Goal: Share content

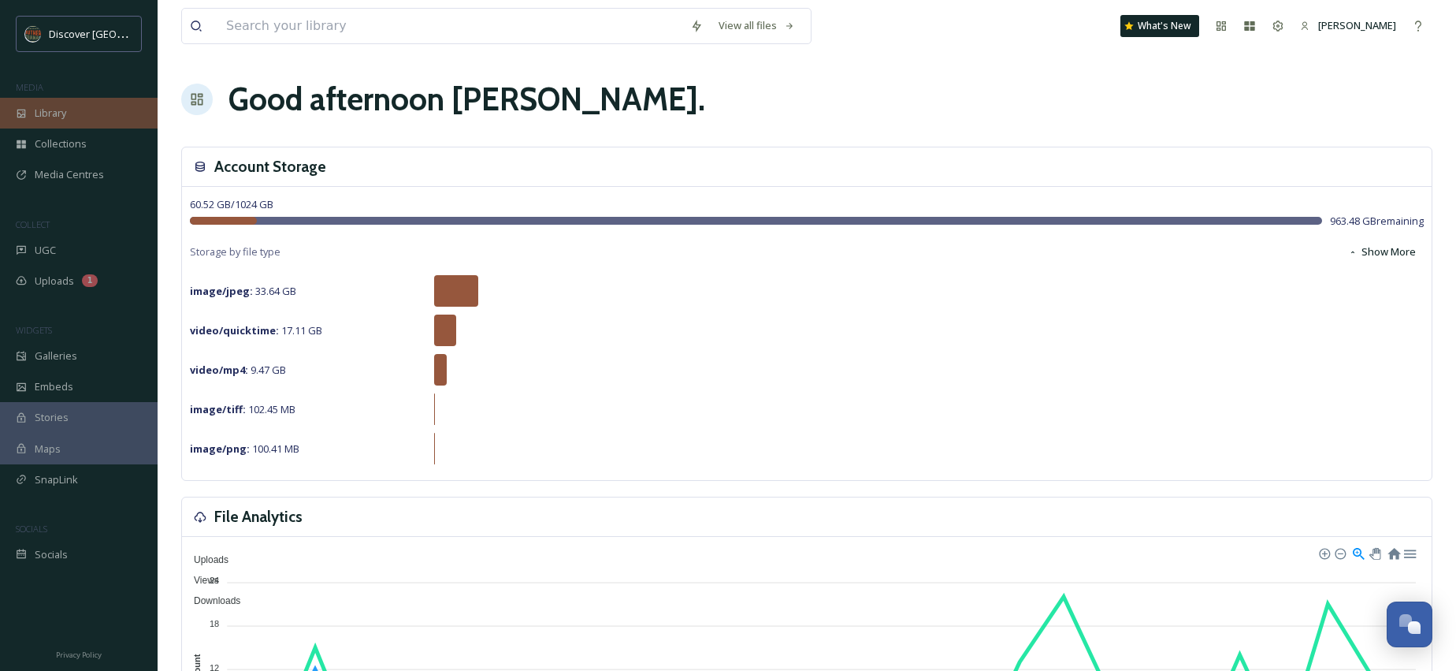
click at [43, 109] on span "Library" at bounding box center [51, 113] width 32 height 15
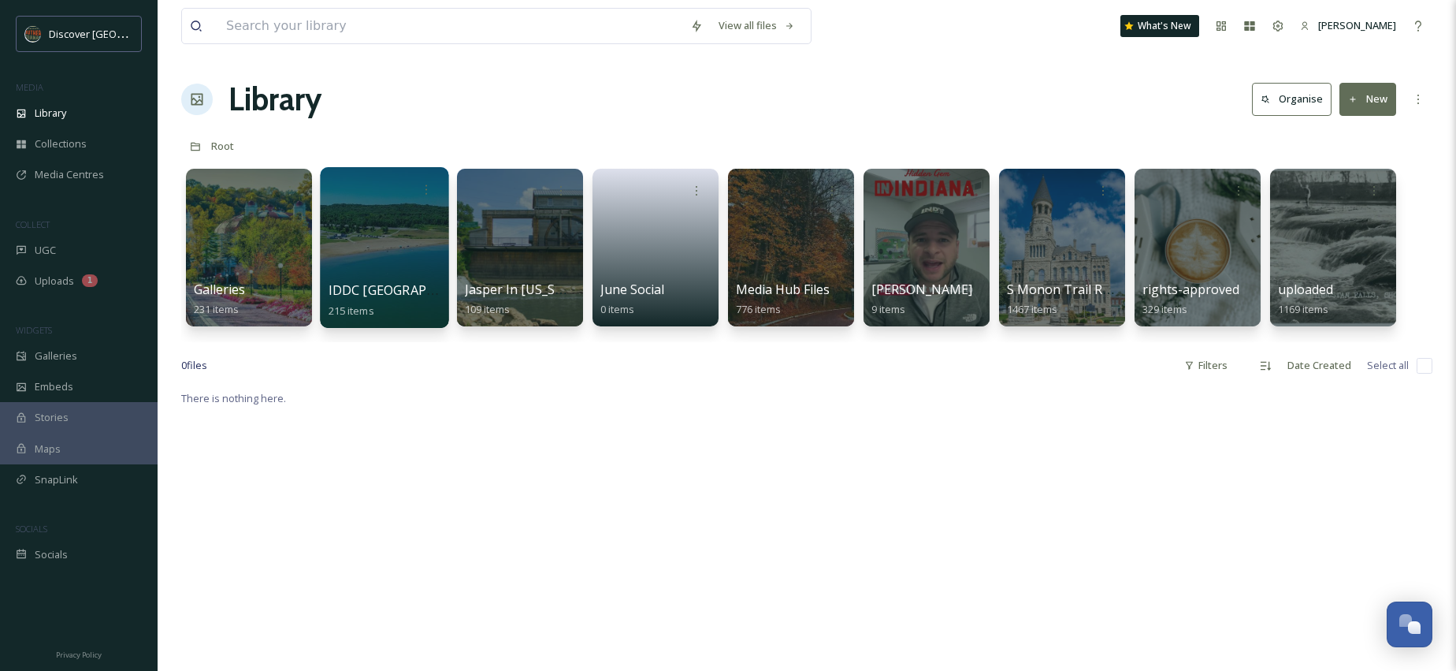
scroll to position [1, 0]
click at [268, 23] on input at bounding box center [450, 26] width 464 height 35
type input "persimmon"
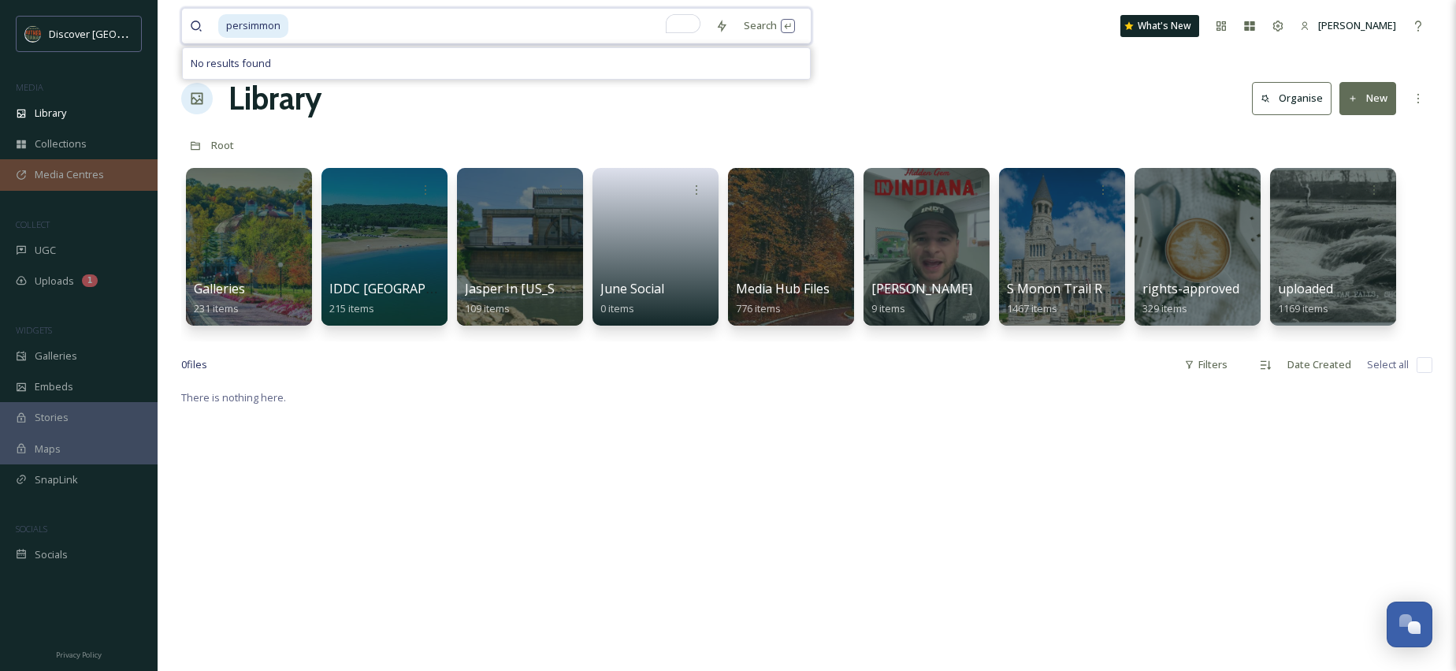
scroll to position [0, 0]
click at [92, 136] on div "Collections" at bounding box center [79, 143] width 158 height 31
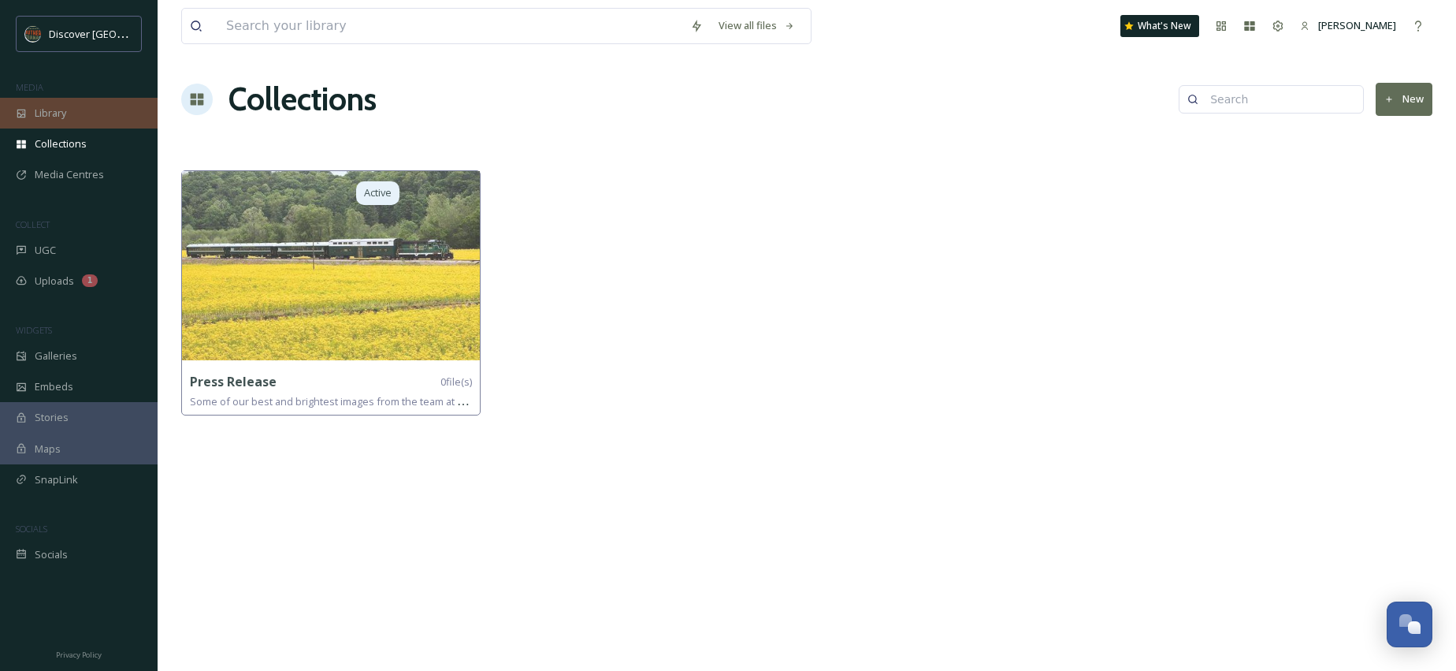
click at [76, 115] on div "Library" at bounding box center [79, 113] width 158 height 31
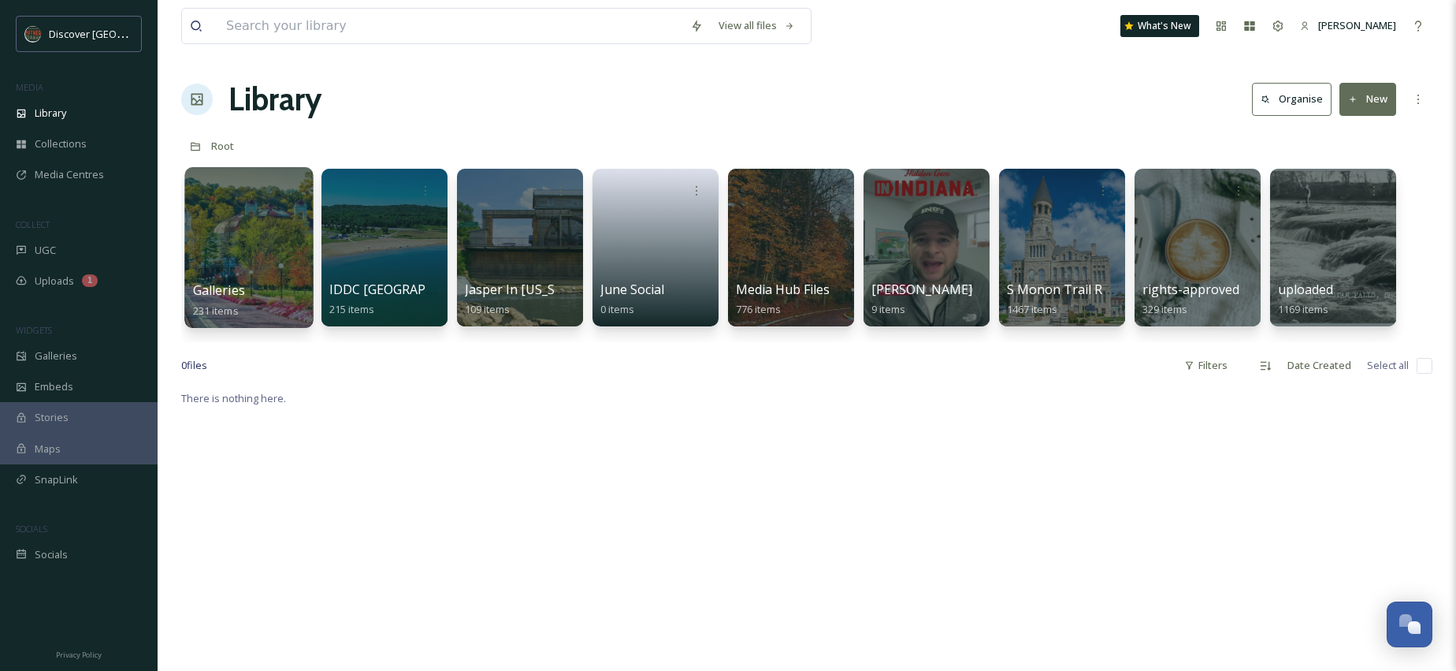
click at [248, 237] on div at bounding box center [248, 247] width 128 height 161
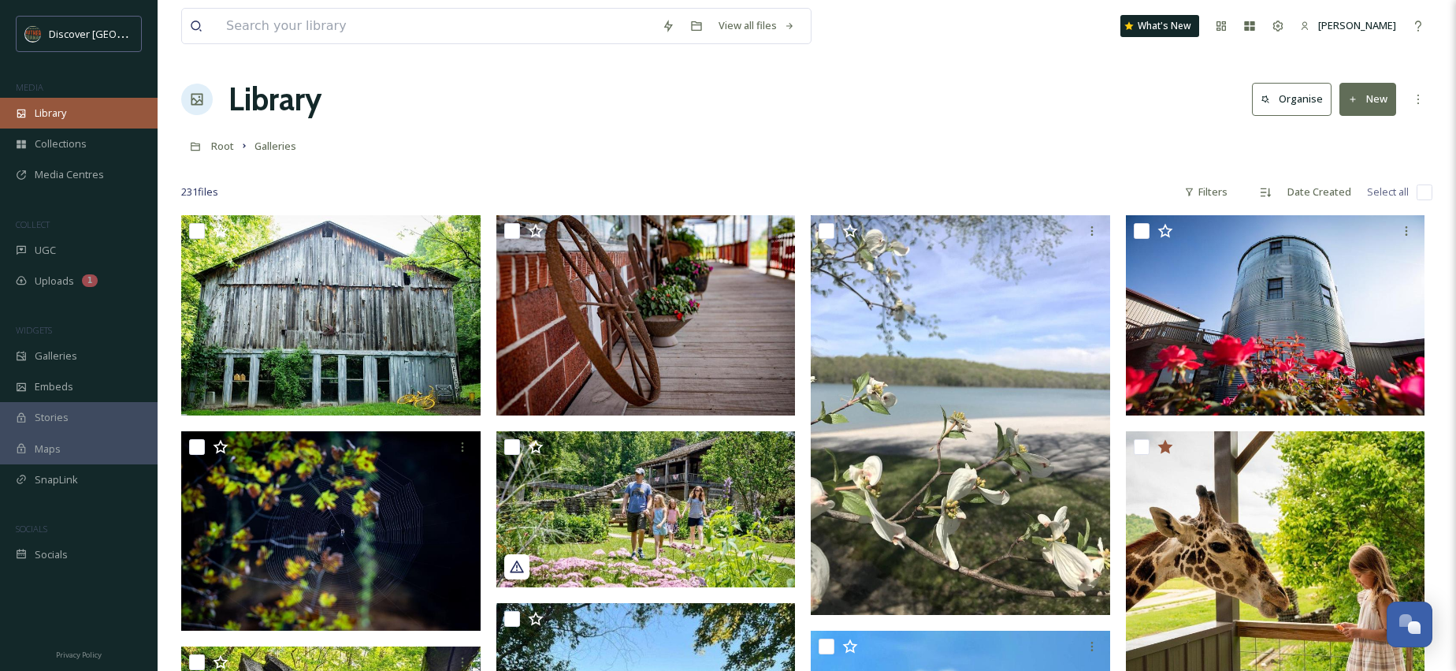
click at [59, 110] on span "Library" at bounding box center [51, 113] width 32 height 15
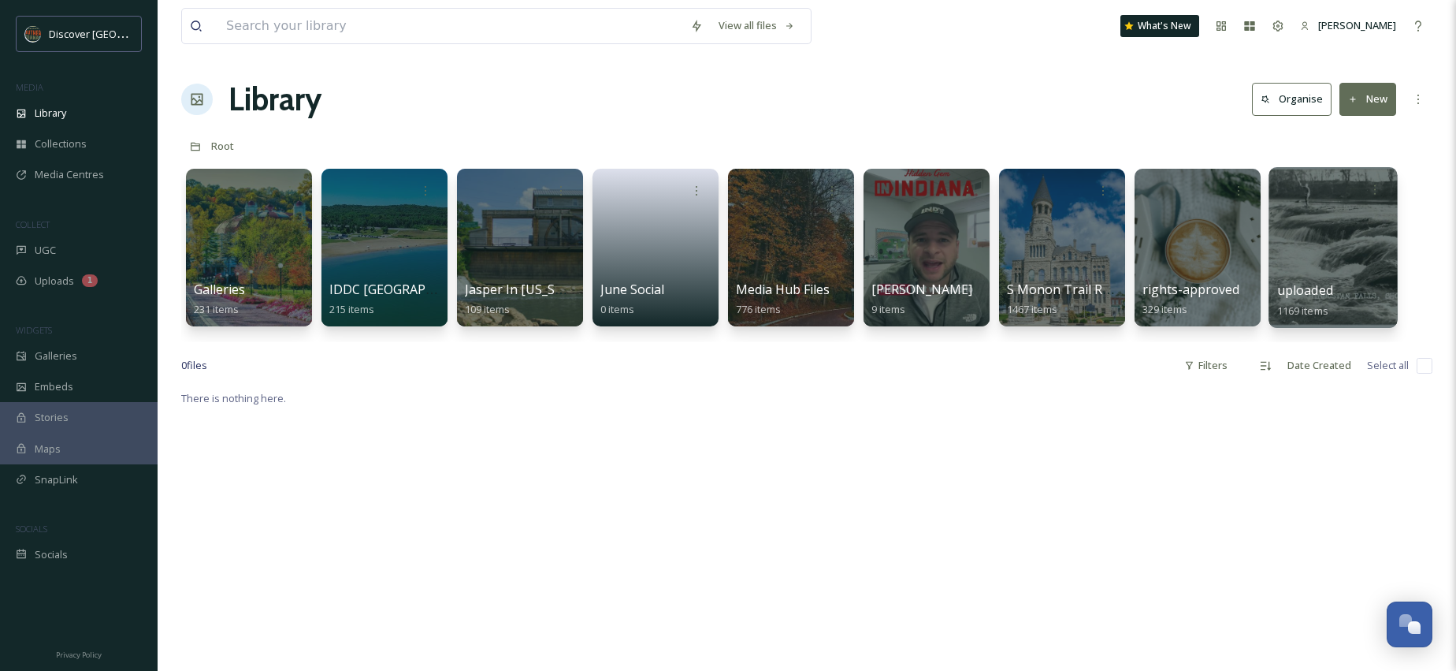
click at [1341, 235] on div at bounding box center [1333, 247] width 128 height 161
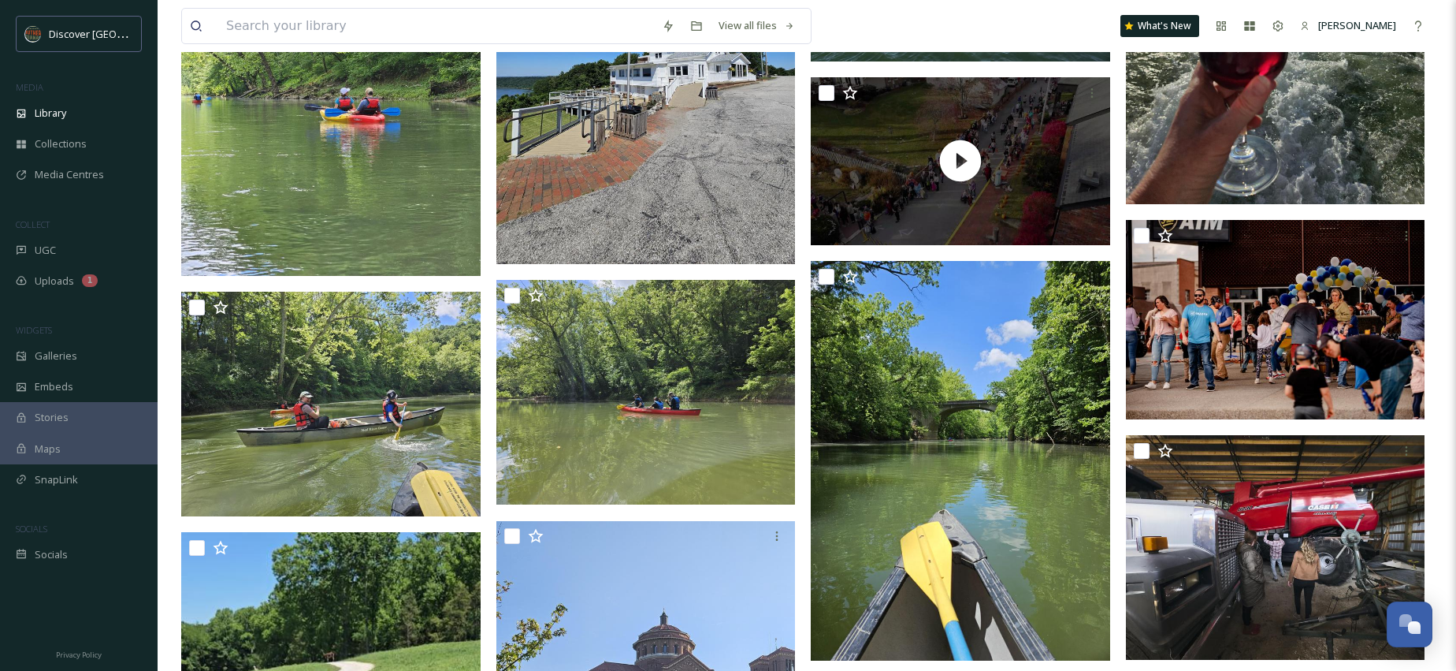
scroll to position [12318, 0]
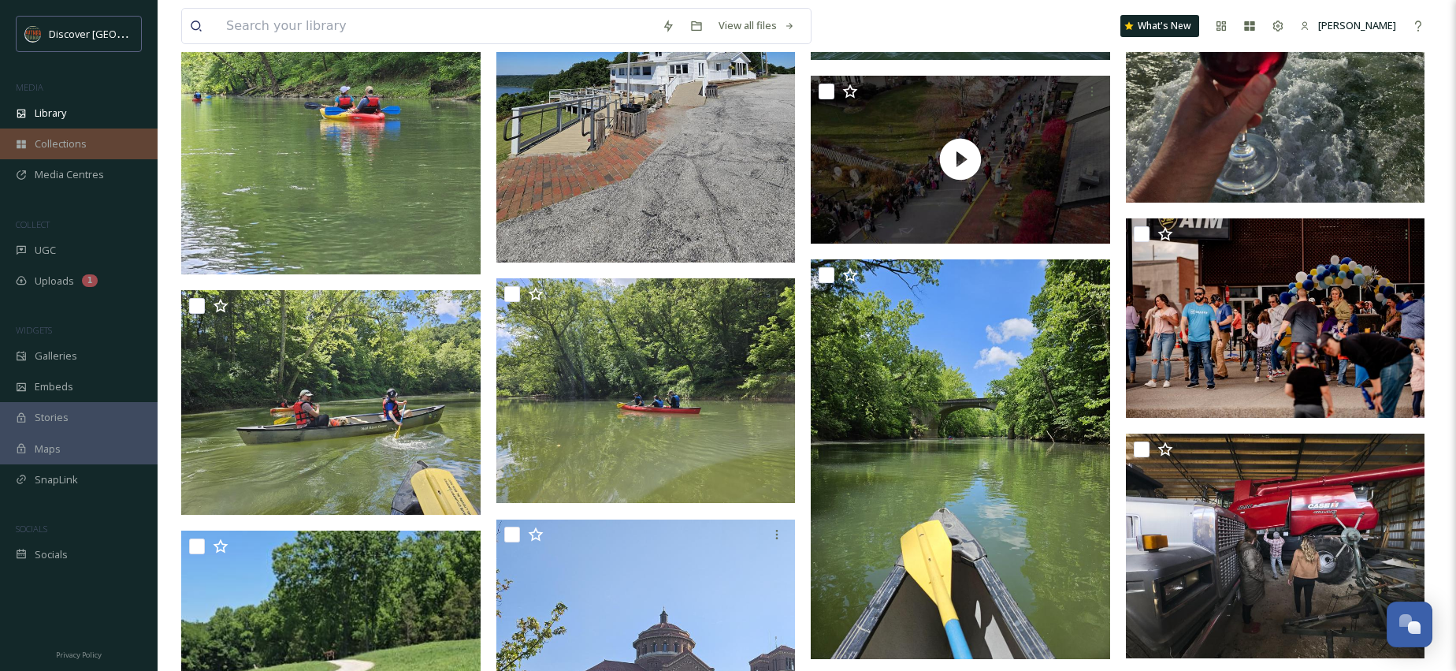
click at [42, 147] on span "Collections" at bounding box center [61, 143] width 52 height 15
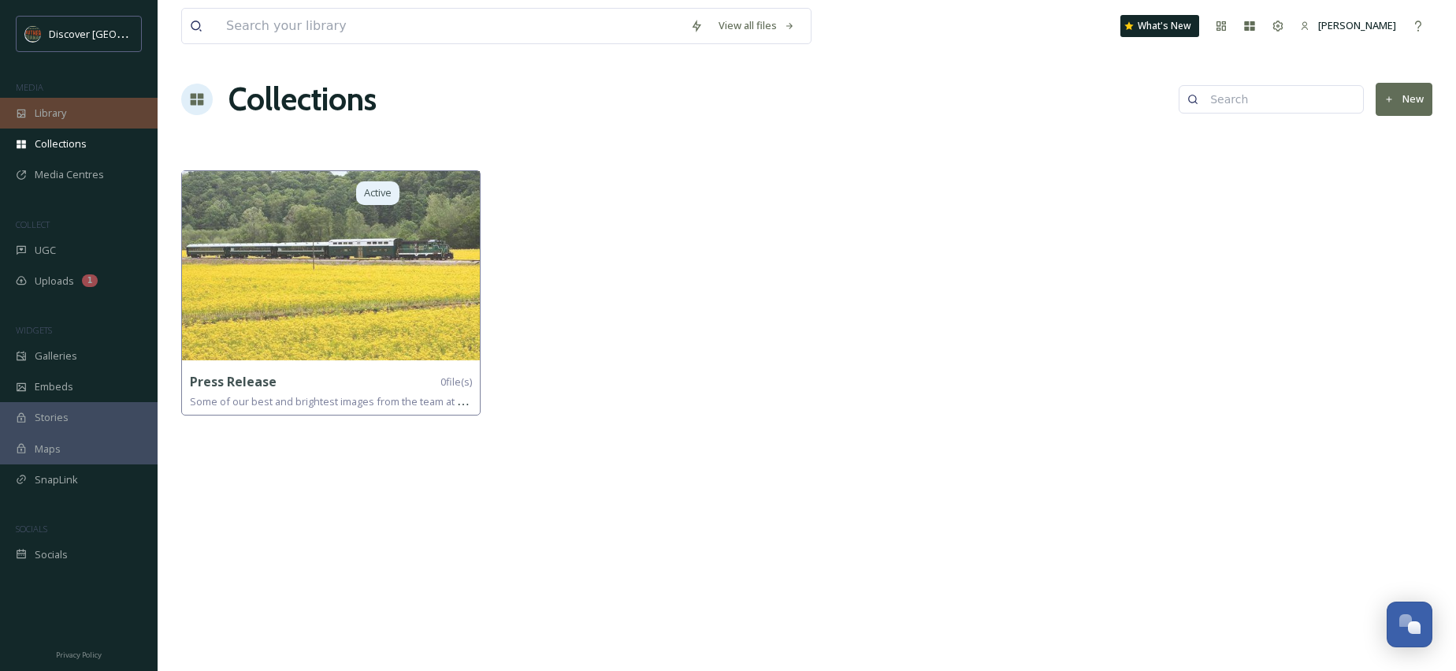
click at [46, 117] on span "Library" at bounding box center [51, 113] width 32 height 15
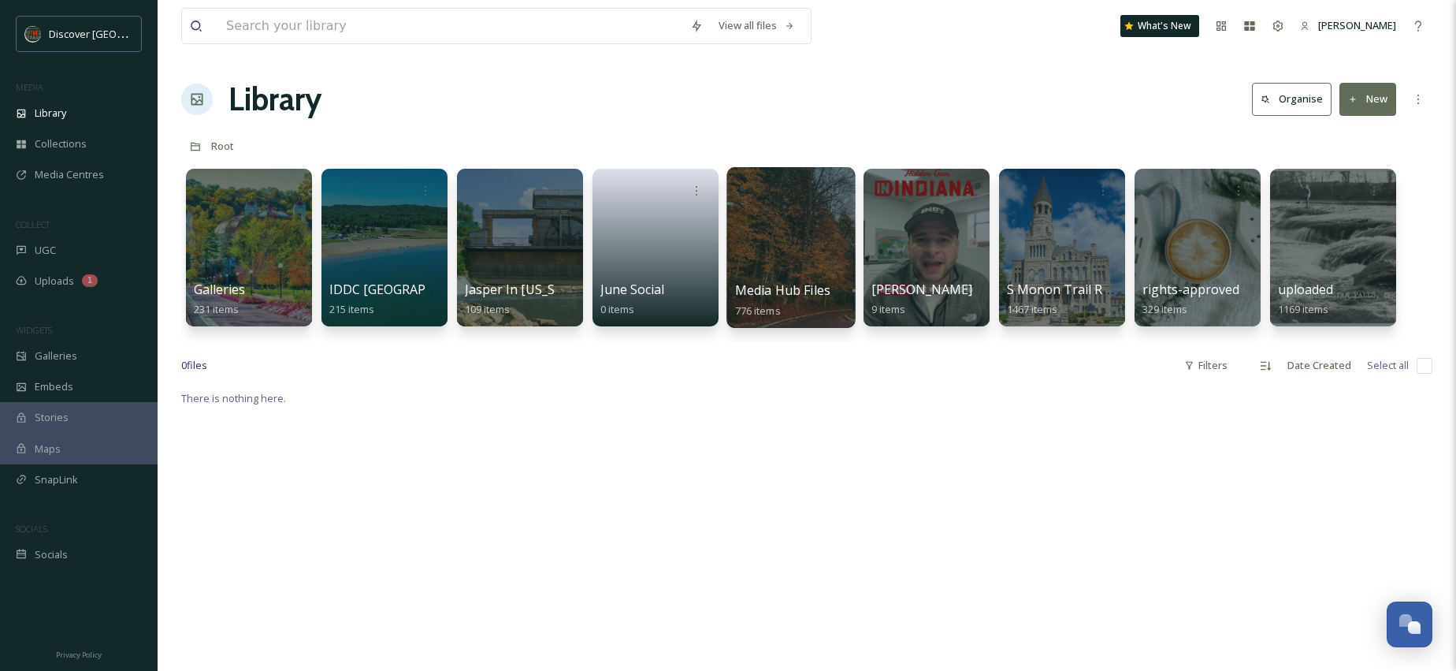
click at [786, 246] on div at bounding box center [791, 247] width 128 height 161
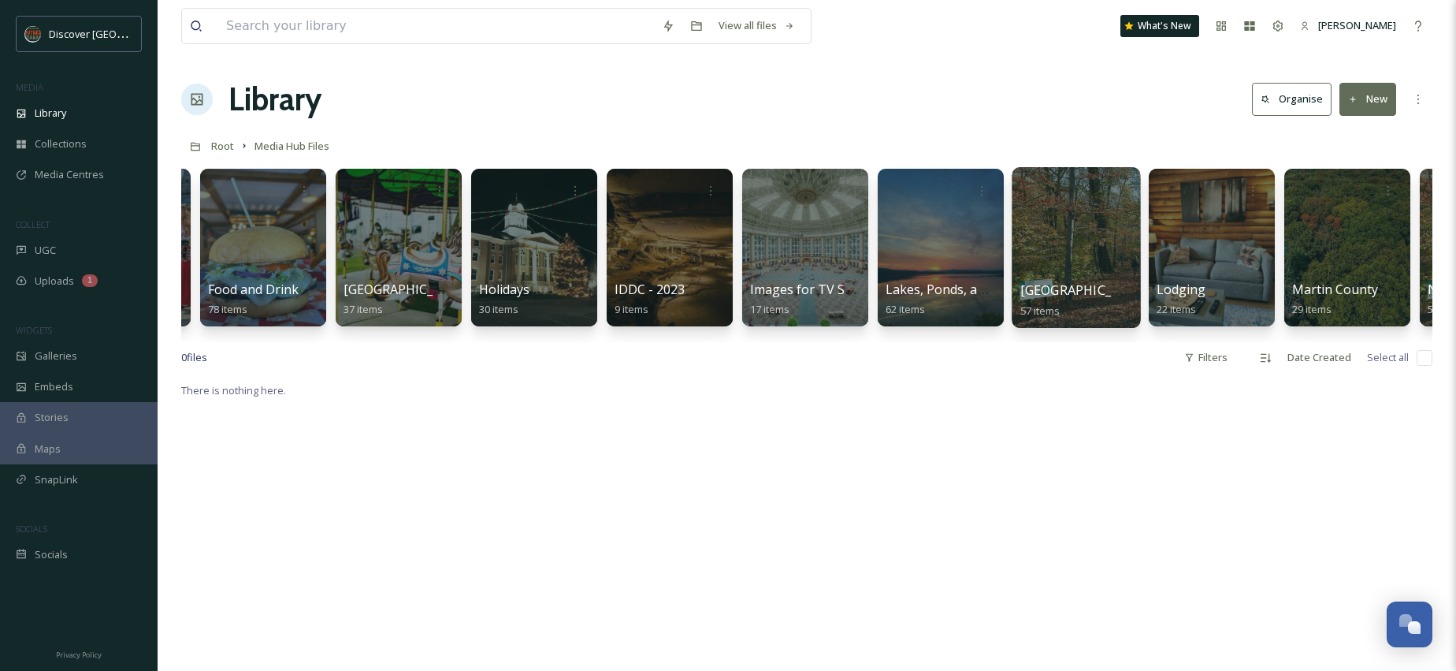
scroll to position [0, 1206]
click at [1104, 247] on div at bounding box center [1075, 247] width 128 height 161
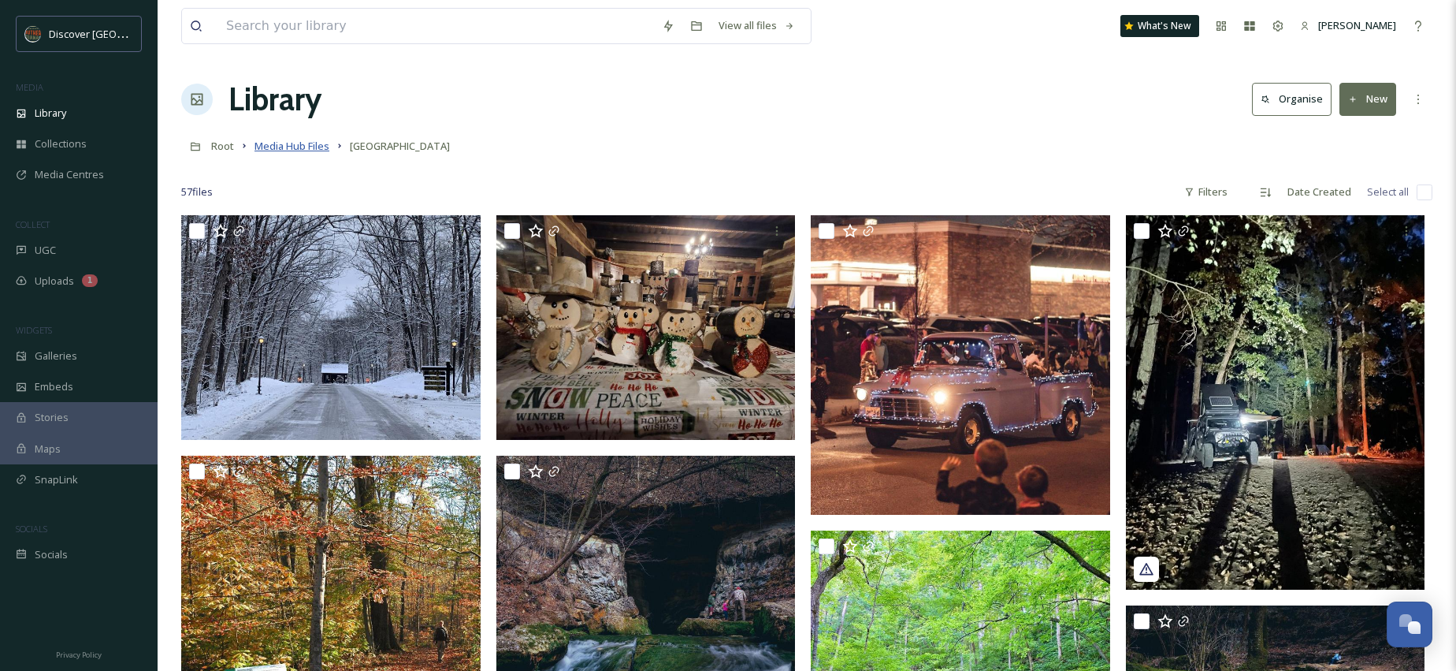
click at [292, 144] on span "Media Hub Files" at bounding box center [292, 146] width 75 height 14
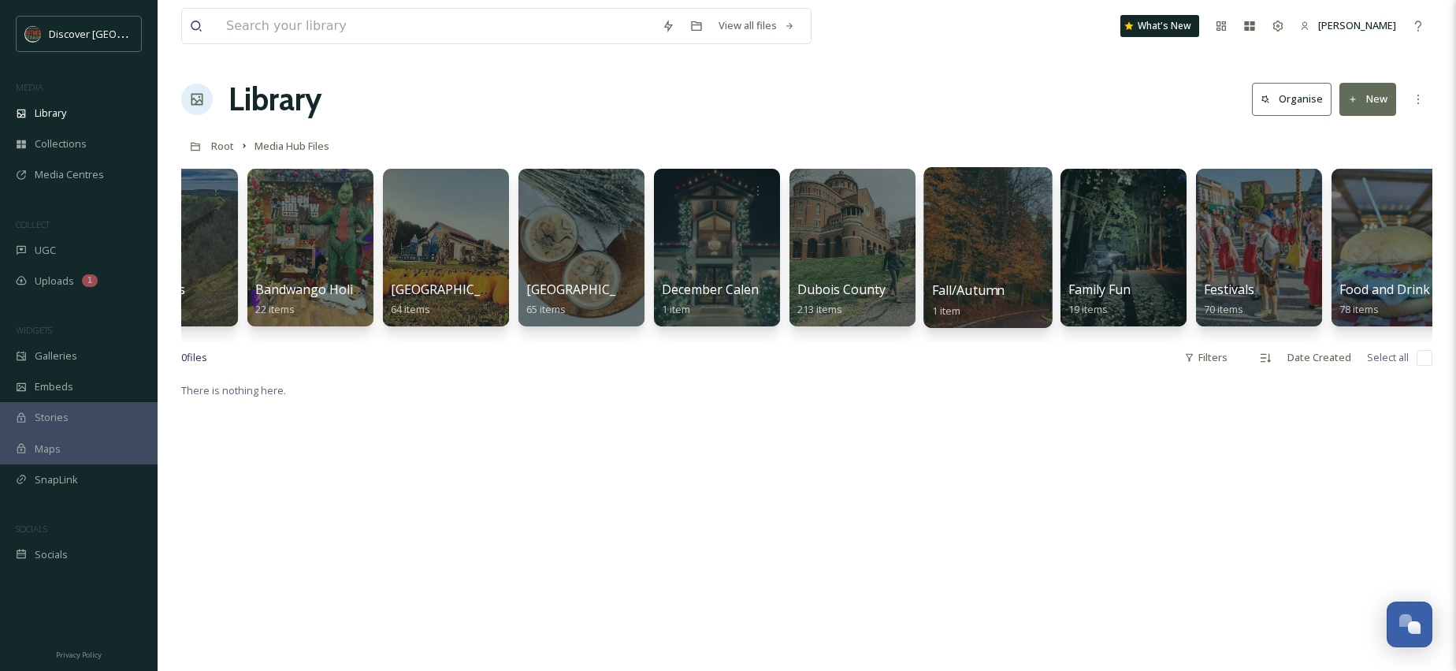
scroll to position [0, 76]
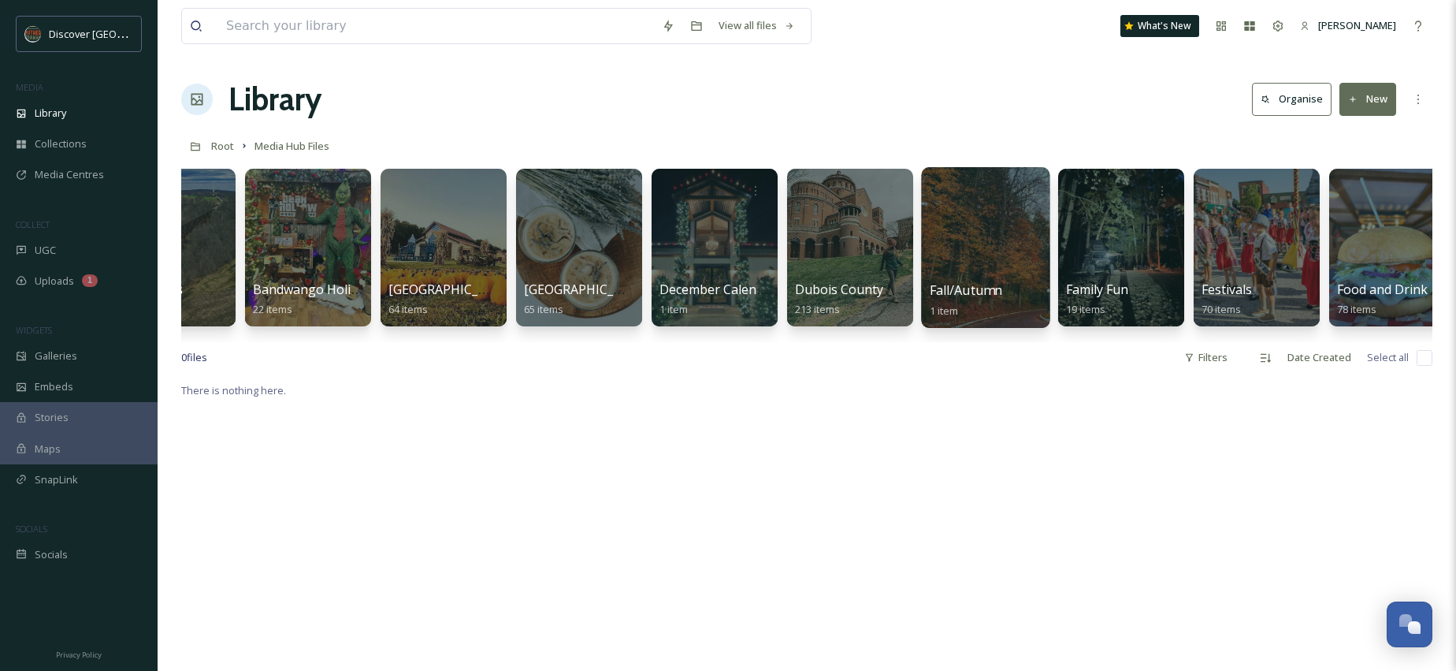
click at [1005, 230] on div at bounding box center [985, 247] width 128 height 161
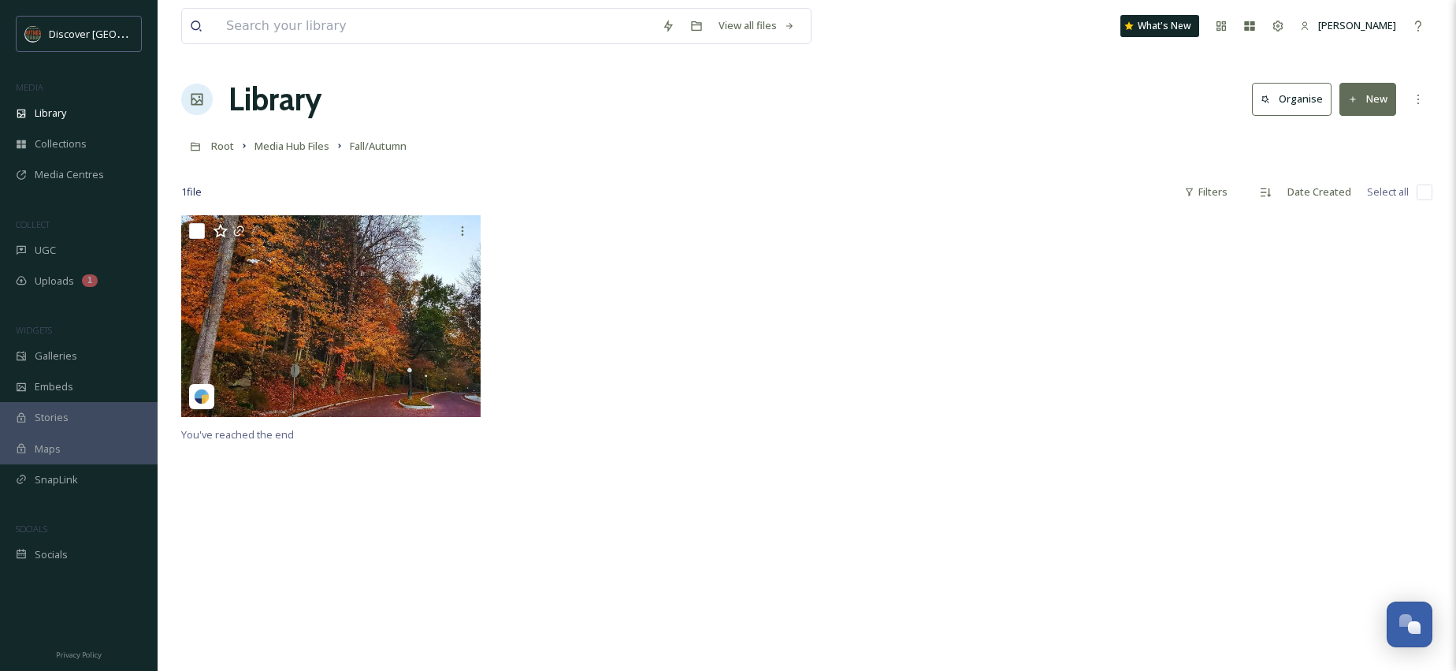
scroll to position [6, 0]
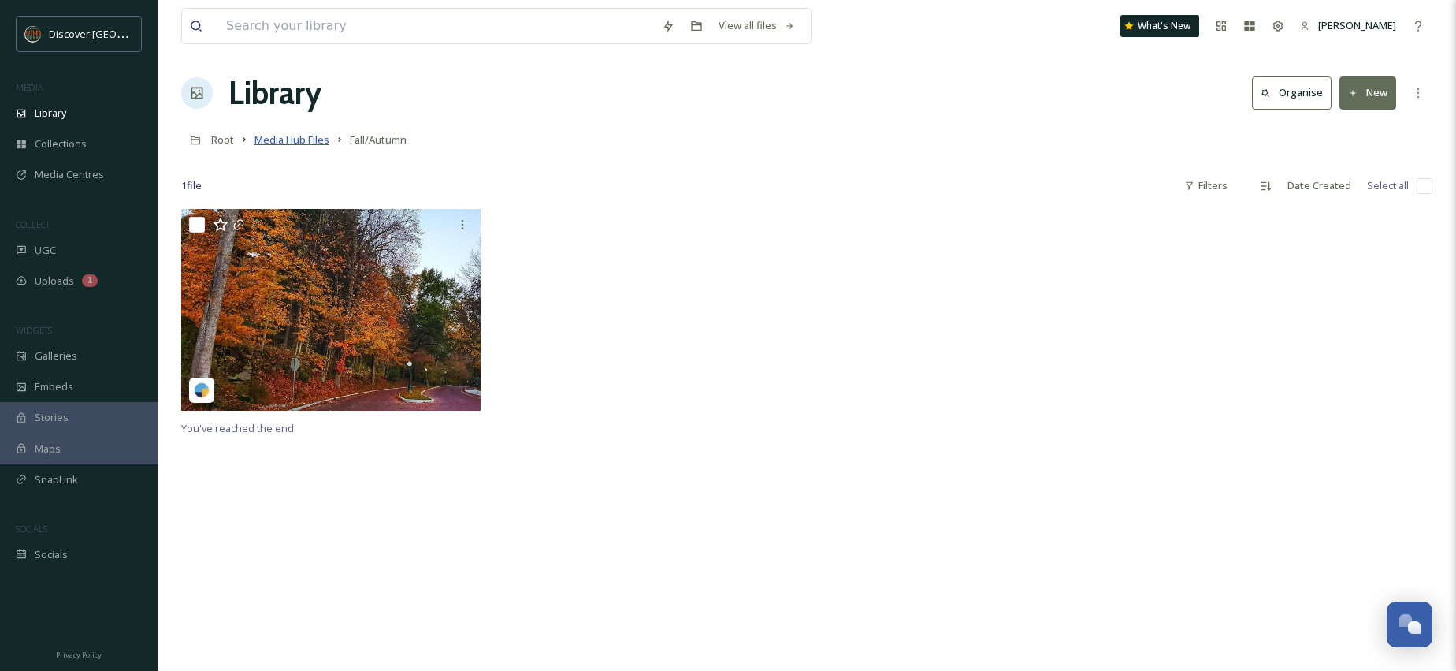
click at [299, 143] on span "Media Hub Files" at bounding box center [292, 139] width 75 height 14
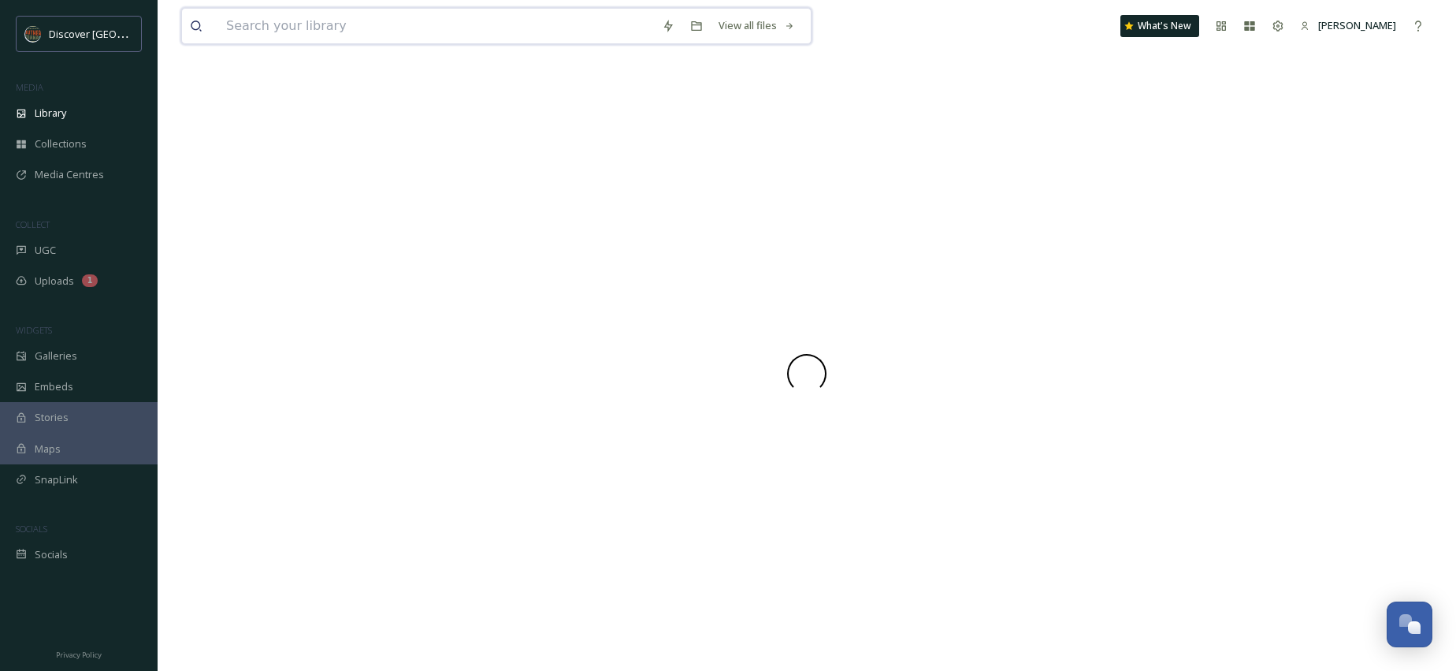
click at [323, 34] on input at bounding box center [436, 26] width 436 height 35
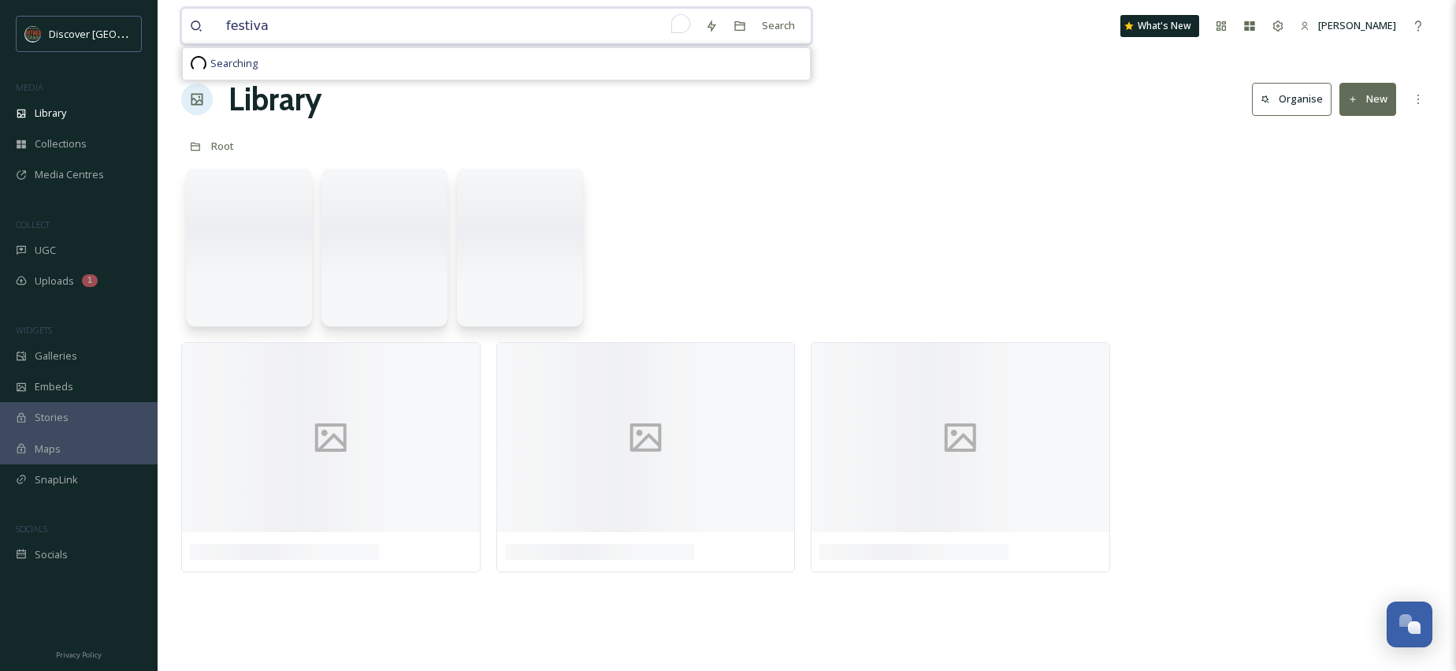
type input "festival"
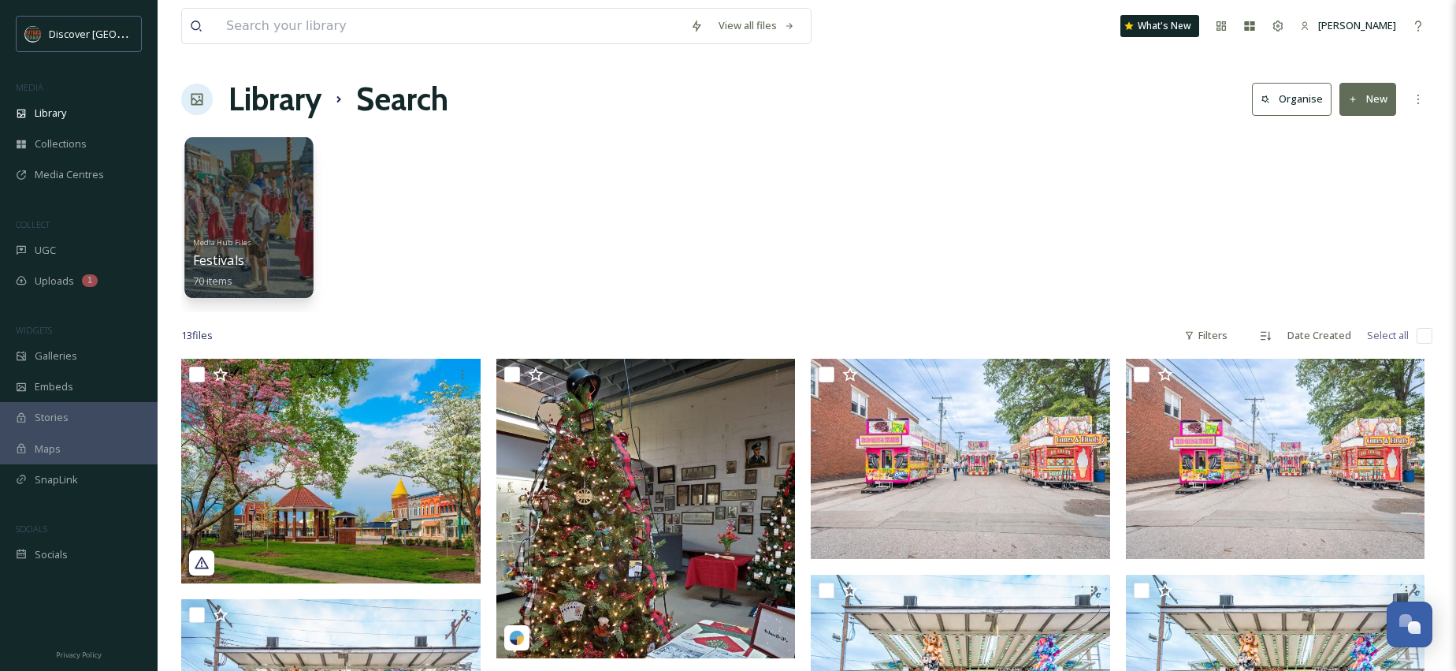
click at [255, 222] on div at bounding box center [248, 217] width 128 height 161
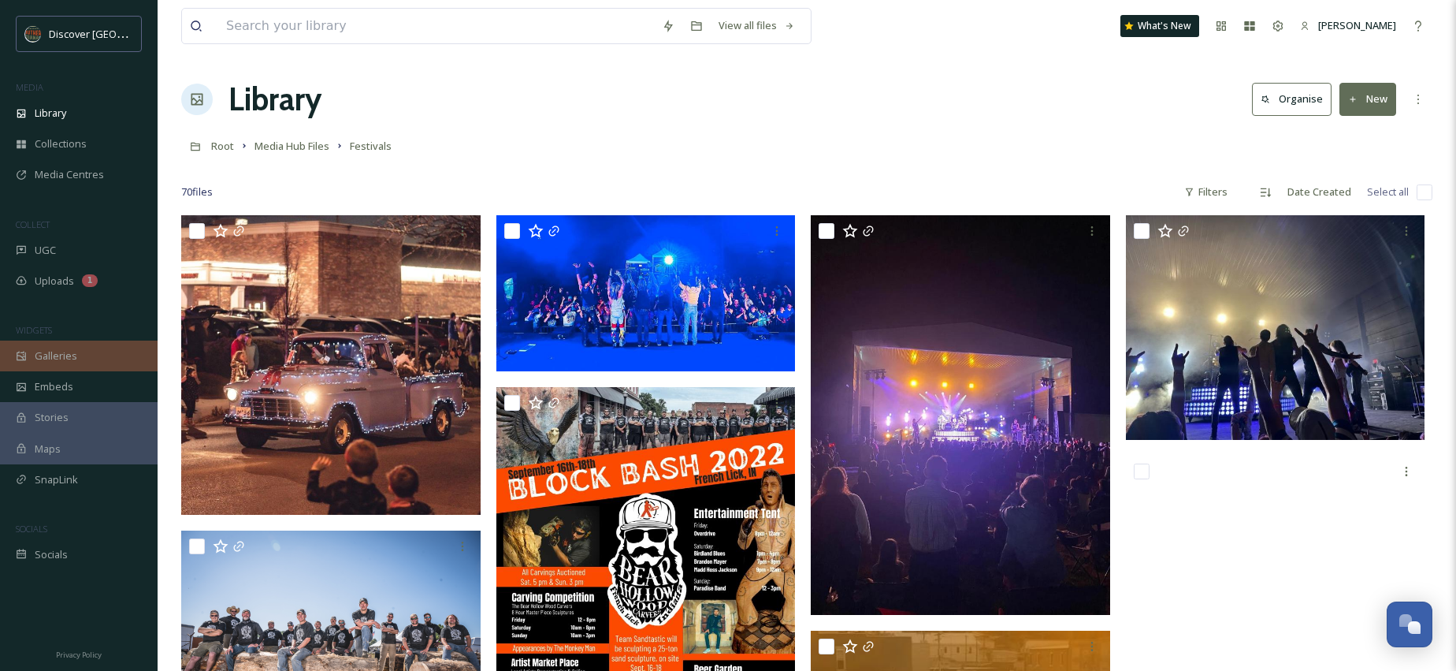
click at [51, 361] on span "Galleries" at bounding box center [56, 355] width 43 height 15
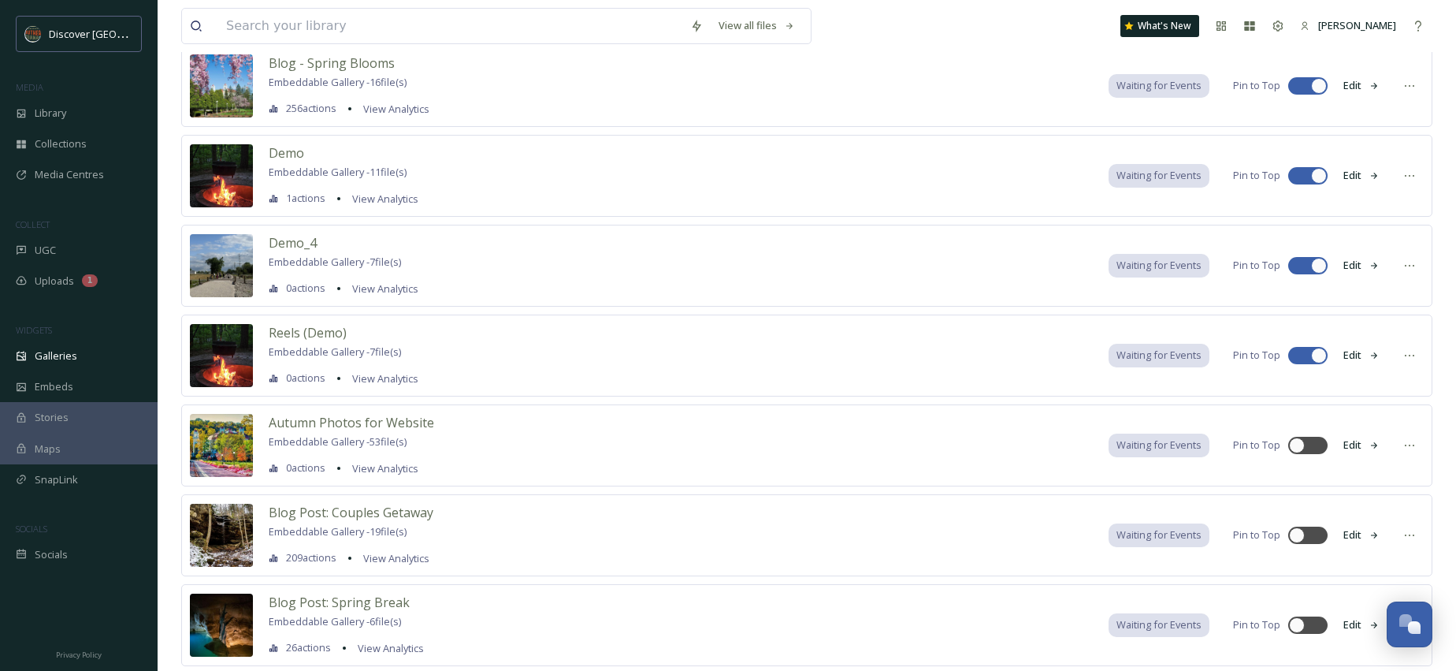
scroll to position [198, 0]
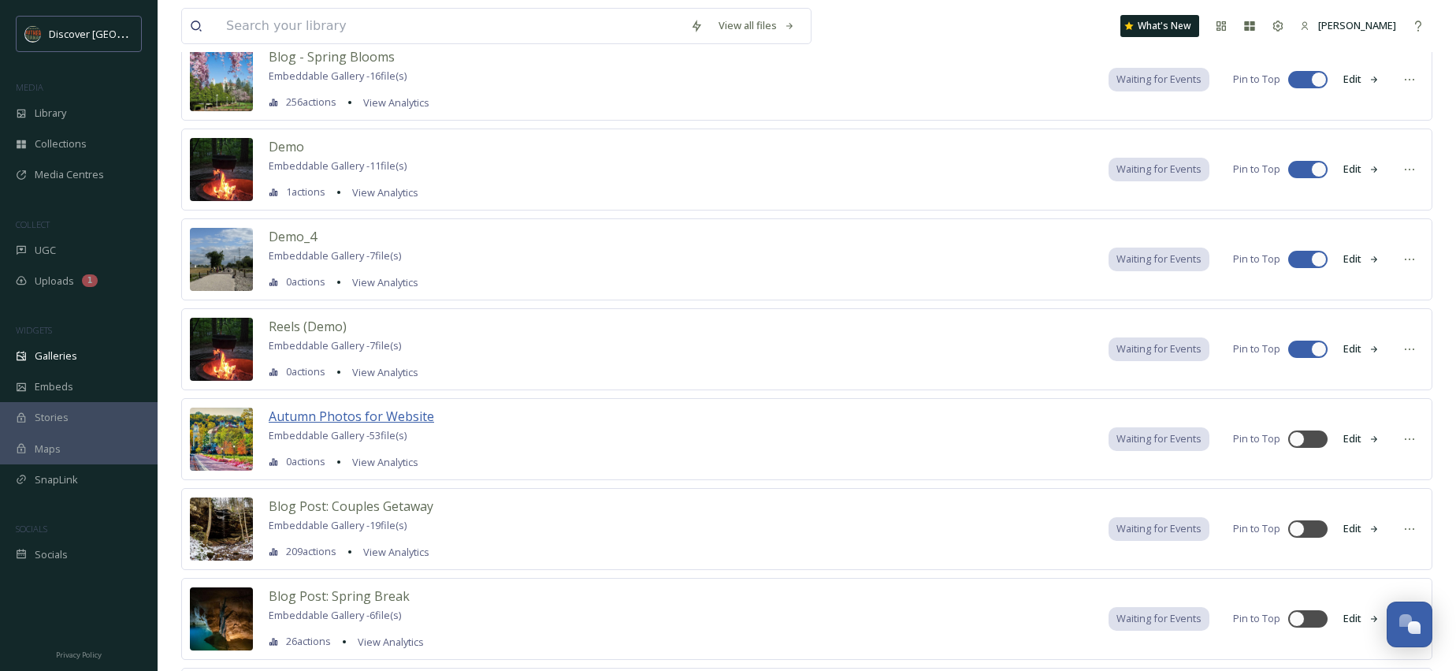
click at [384, 418] on span "Autumn Photos for Website" at bounding box center [351, 415] width 165 height 17
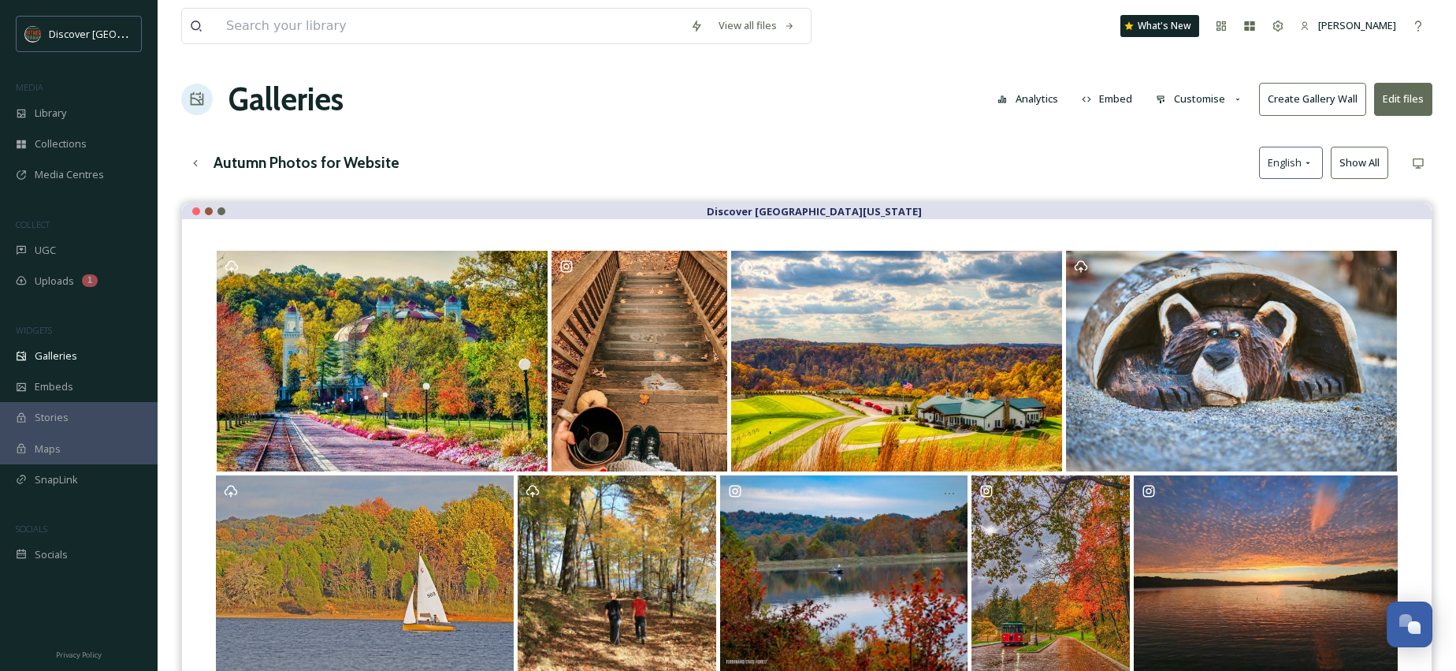
click at [1102, 94] on button "Embed" at bounding box center [1107, 99] width 67 height 31
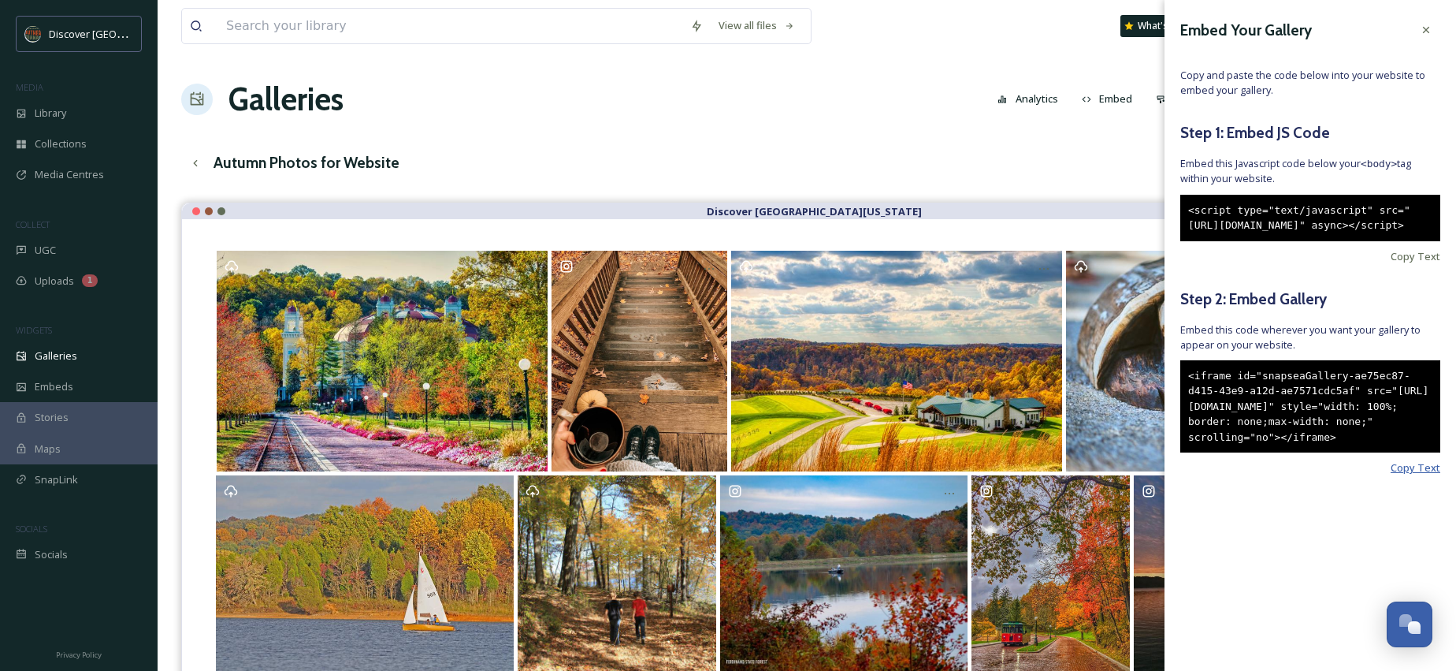
click at [1416, 475] on span "Copy Text" at bounding box center [1416, 467] width 50 height 15
